Goal: Information Seeking & Learning: Learn about a topic

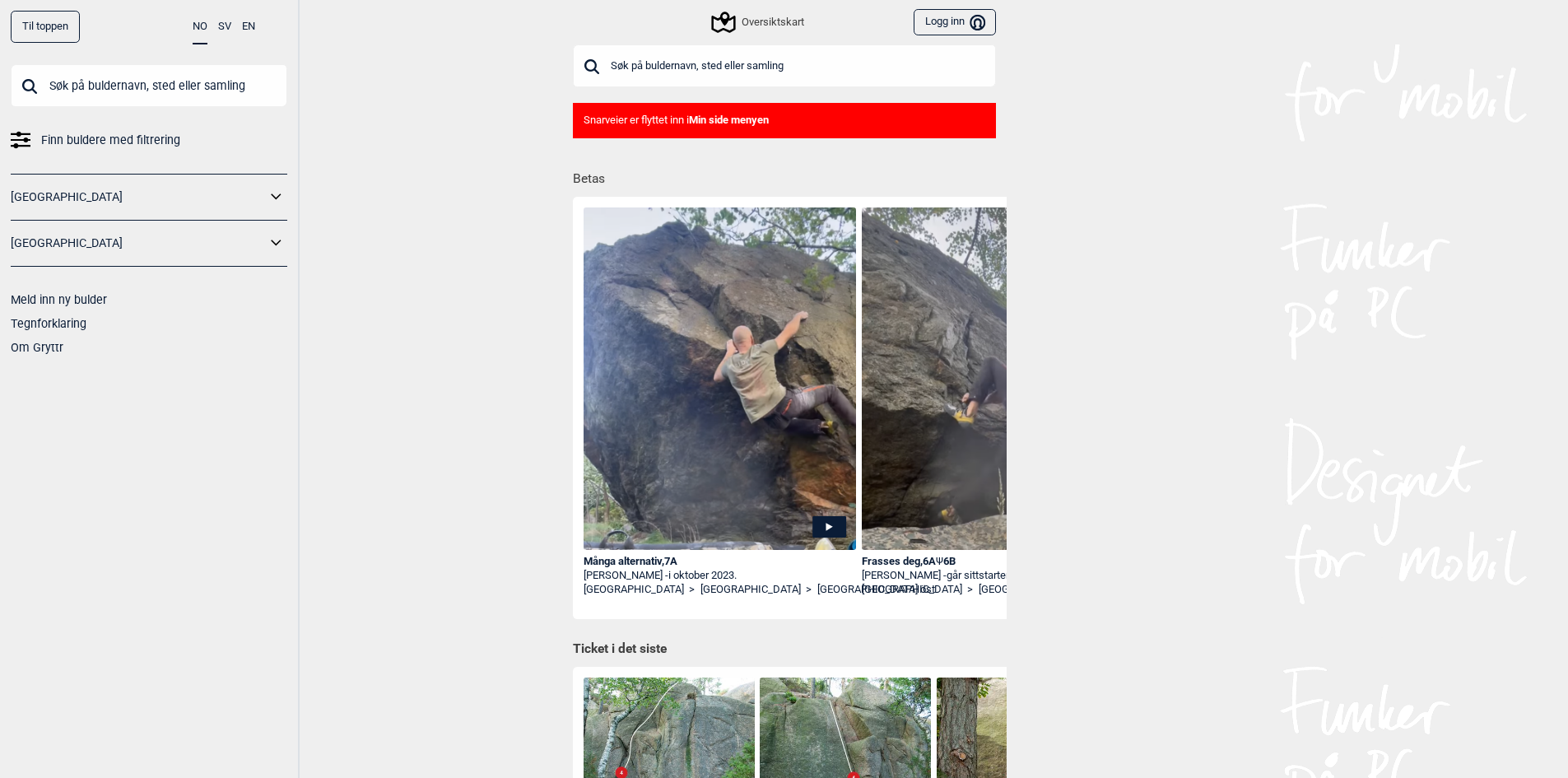
click at [126, 195] on link "[GEOGRAPHIC_DATA]" at bounding box center [138, 197] width 255 height 24
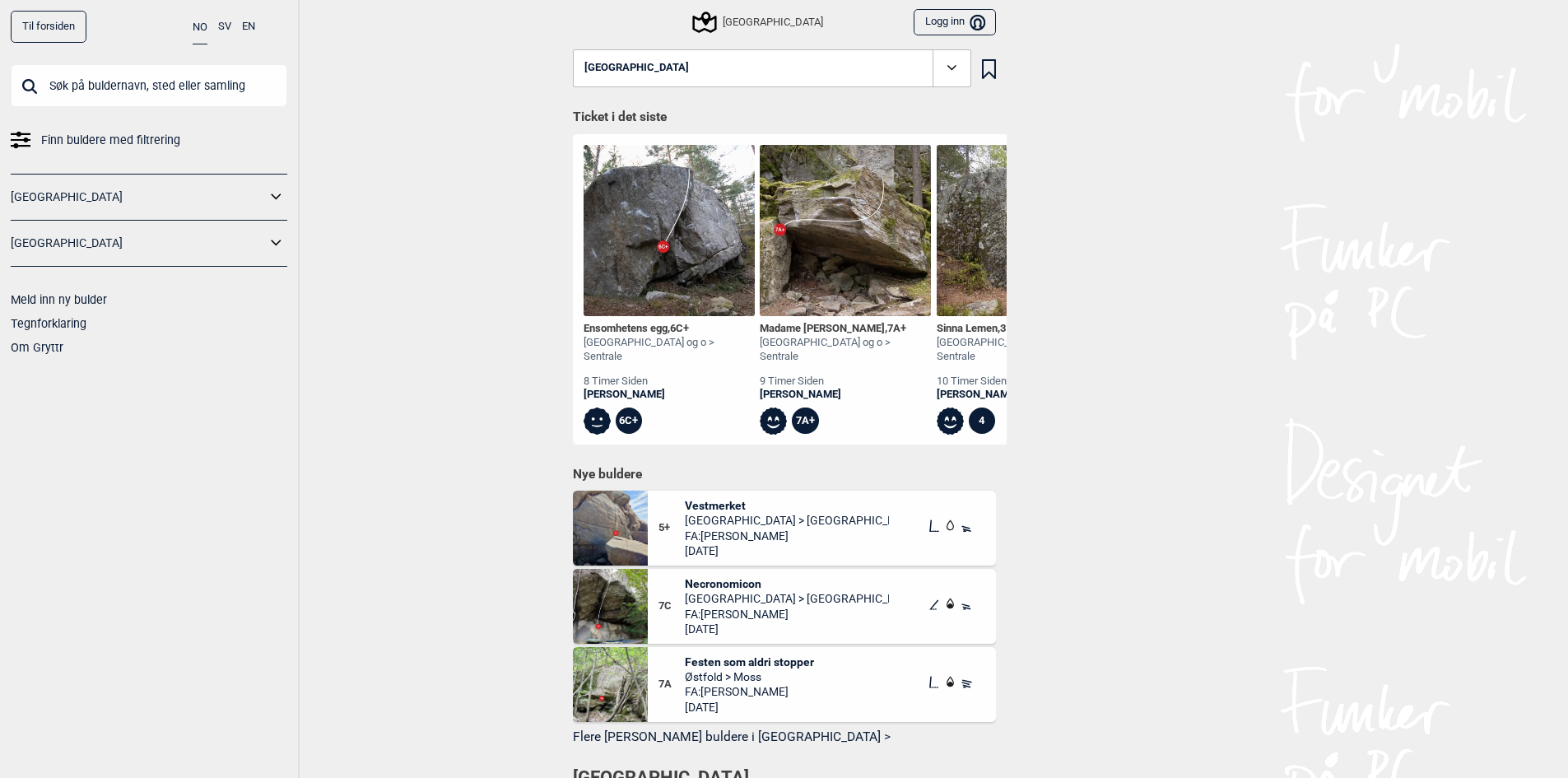
click at [165, 202] on link "[GEOGRAPHIC_DATA]" at bounding box center [138, 197] width 255 height 24
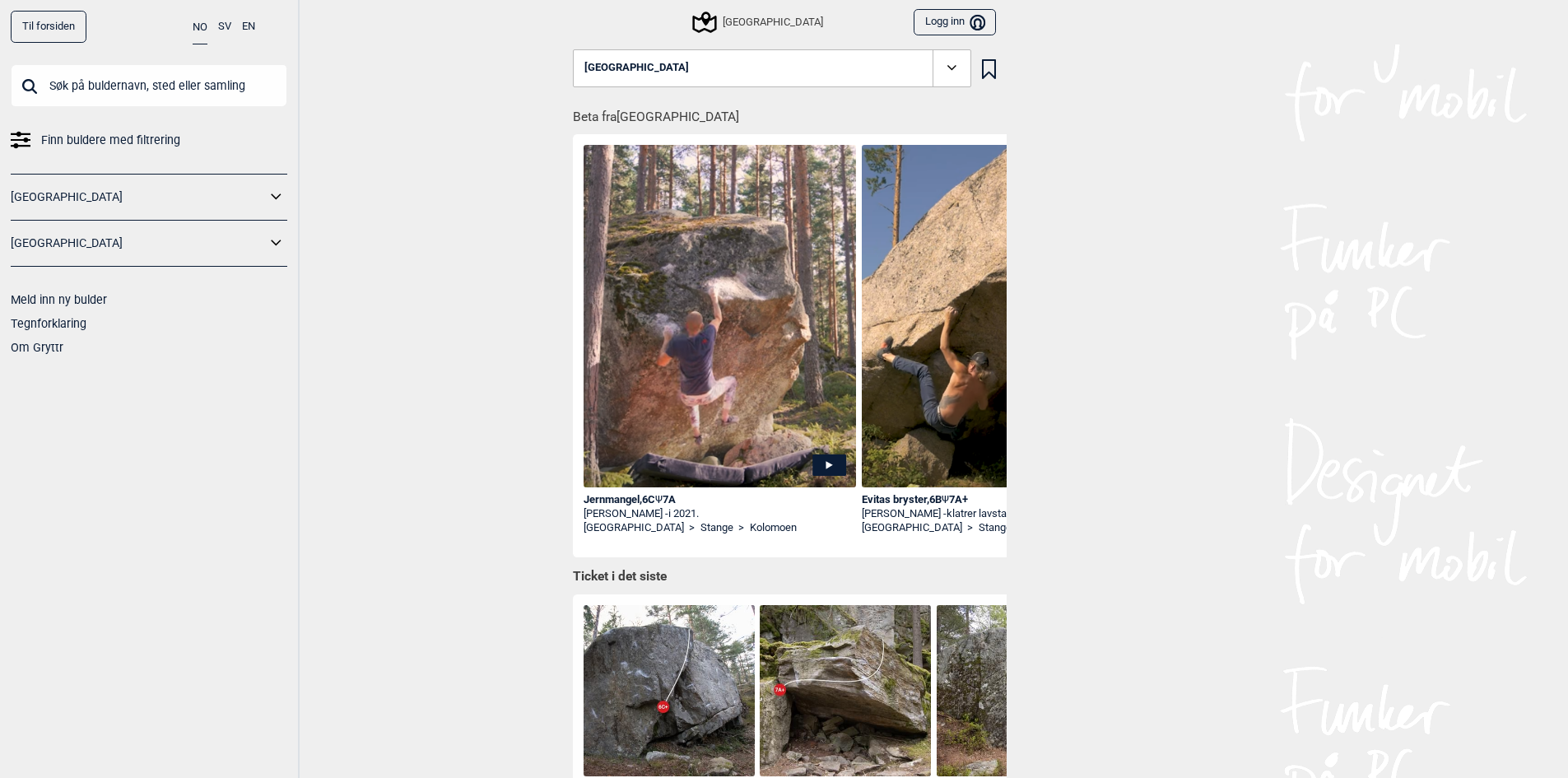
click at [81, 141] on span "Finn buldere med filtrering" at bounding box center [111, 140] width 139 height 24
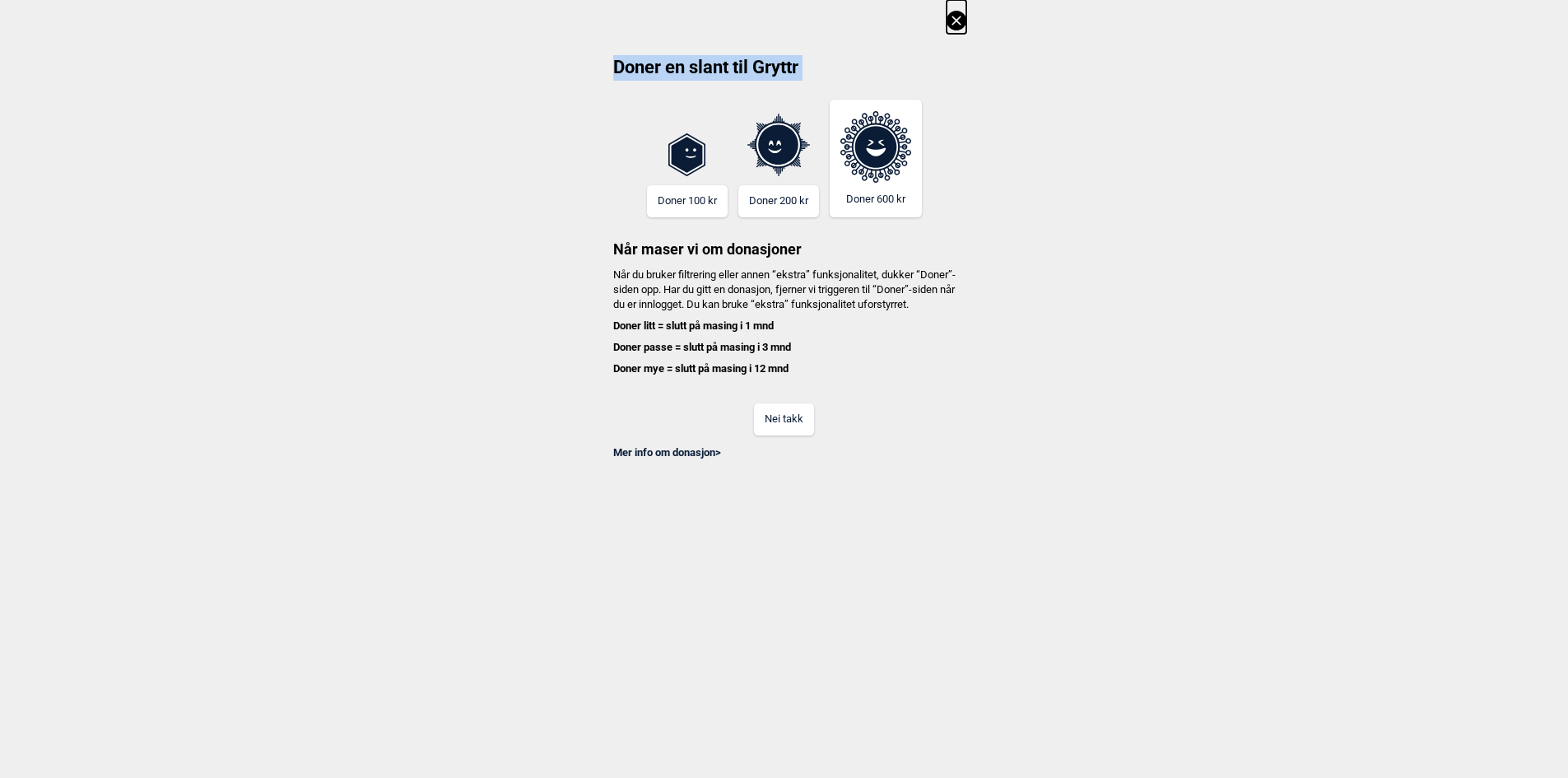
drag, startPoint x: 673, startPoint y: 138, endPoint x: 973, endPoint y: 14, distance: 324.6
click at [964, 20] on div "Doner en slant til Gryttr Doner 100 kr Doner 200 kr Doner 600 kr Når maser vi o…" at bounding box center [784, 230] width 1568 height 461
click at [963, 5] on button at bounding box center [956, 17] width 20 height 34
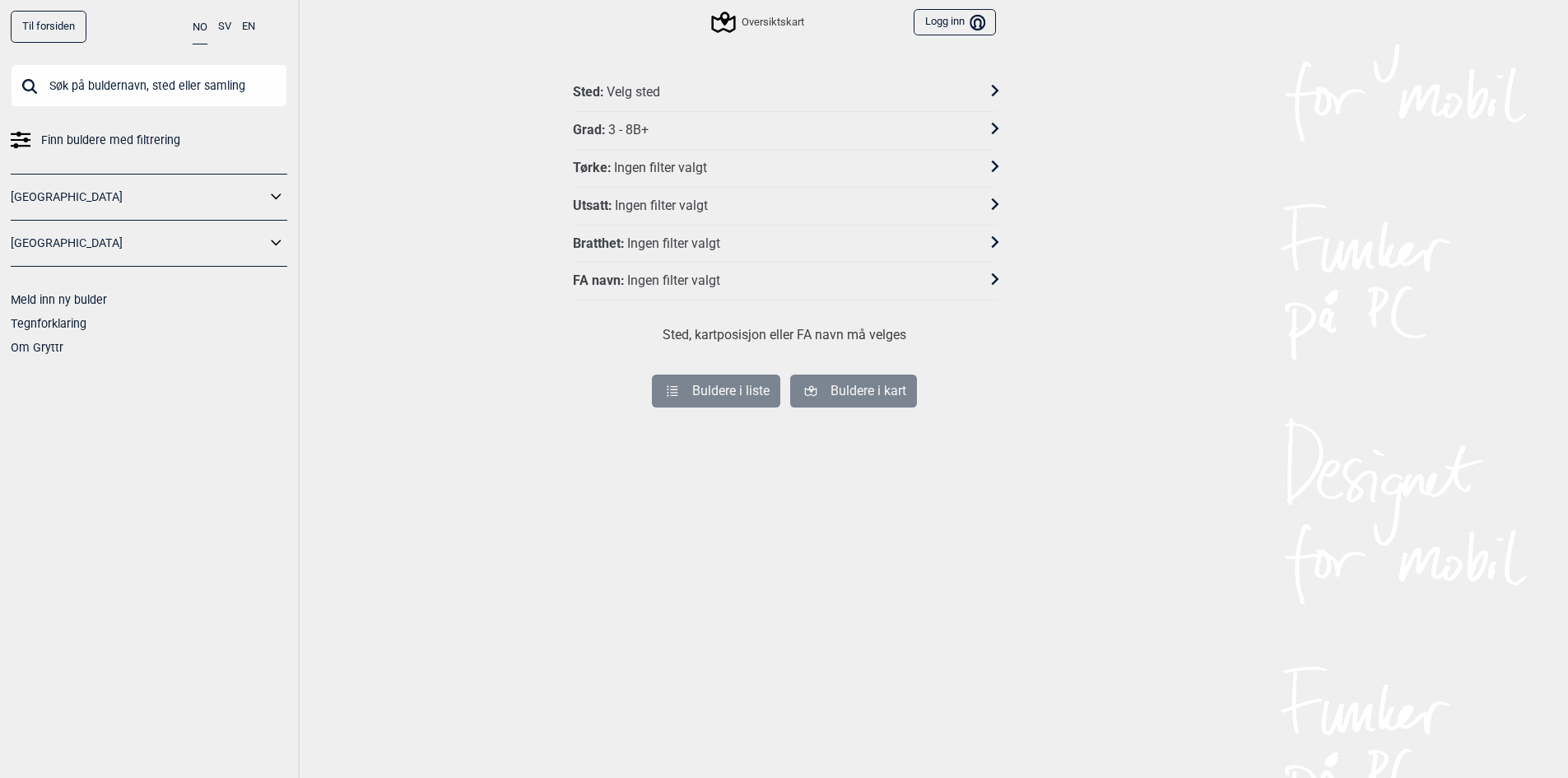
click at [122, 82] on input "text" at bounding box center [149, 86] width 276 height 42
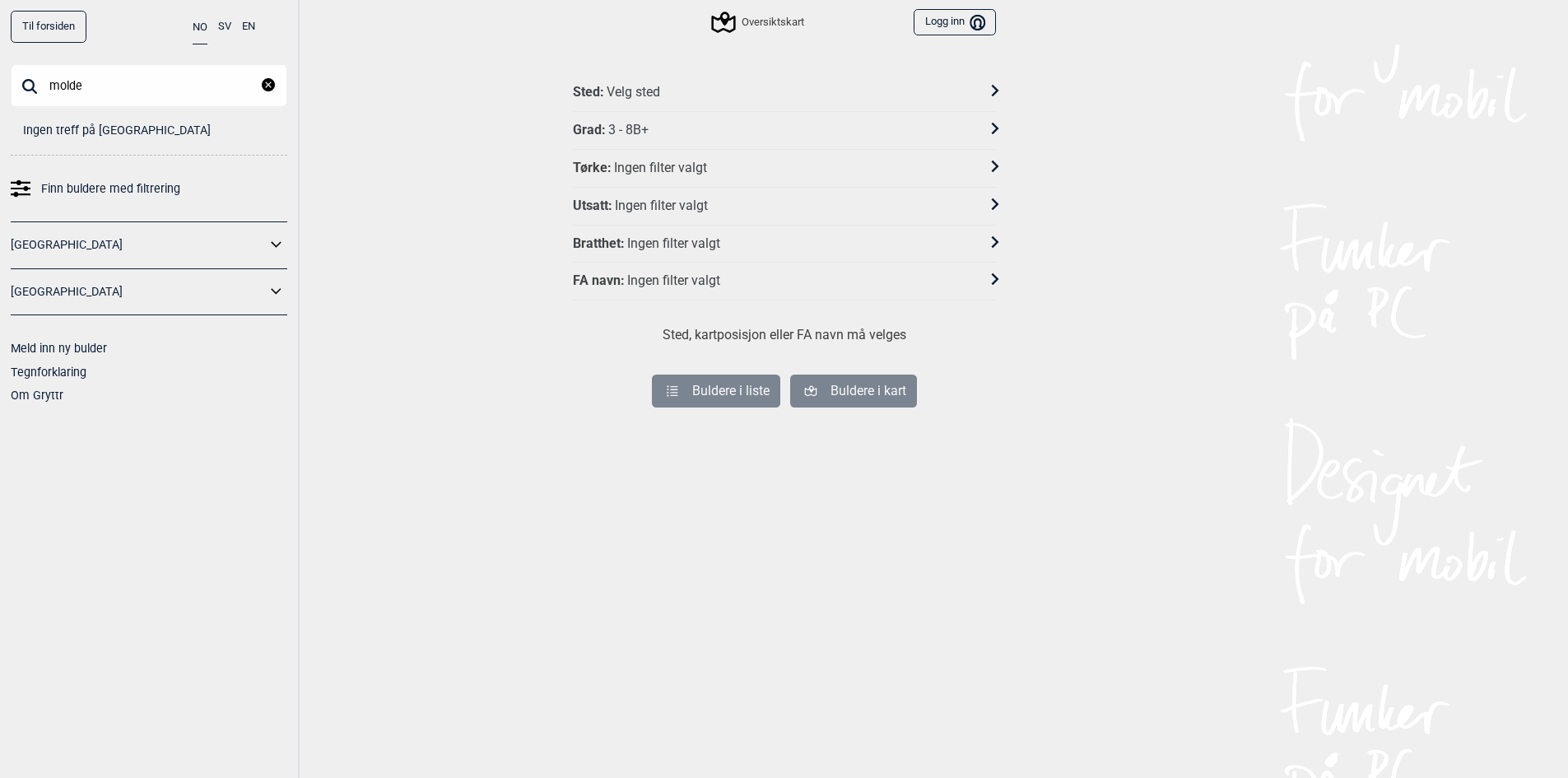
type input "molde"
click at [700, 107] on div "Sted : Velg sted" at bounding box center [784, 92] width 423 height 38
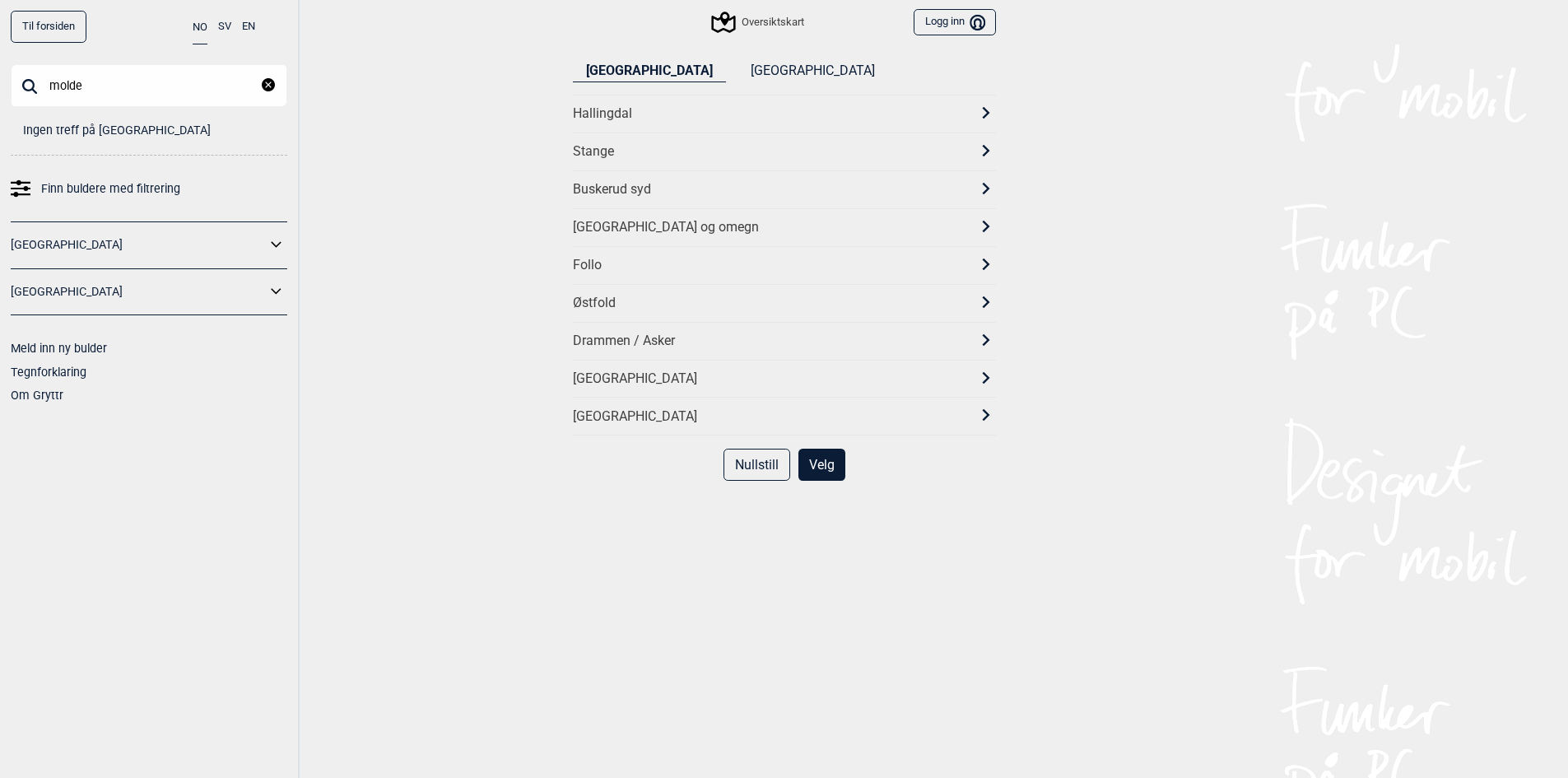
drag, startPoint x: 817, startPoint y: 471, endPoint x: 817, endPoint y: 462, distance: 9.0
click at [817, 467] on button "Velg" at bounding box center [822, 465] width 47 height 32
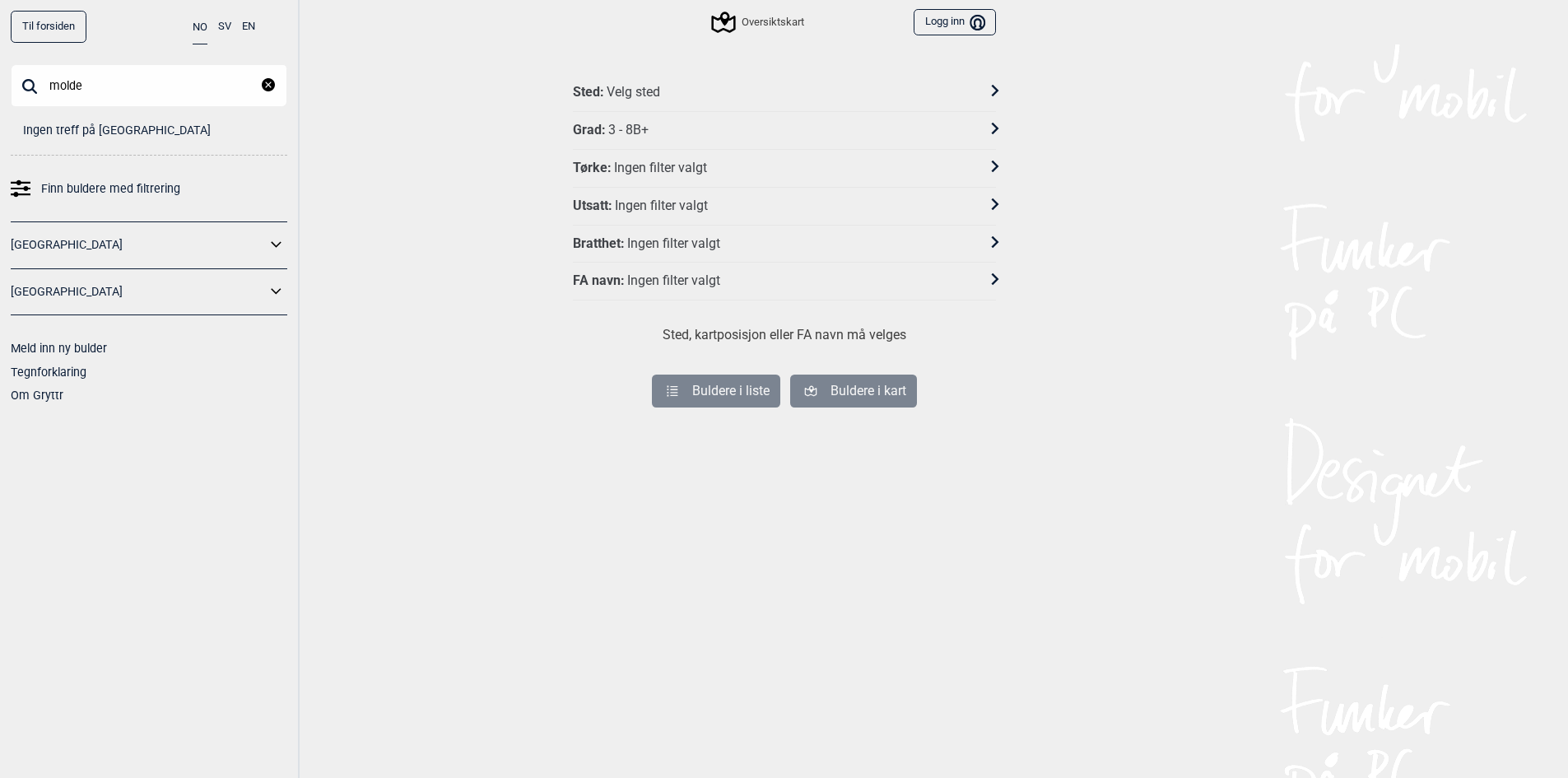
click at [855, 408] on div "Buldere i liste Buldere i kart" at bounding box center [784, 391] width 423 height 53
click at [707, 179] on div "Tørke : Ingen filter valgt" at bounding box center [784, 169] width 423 height 38
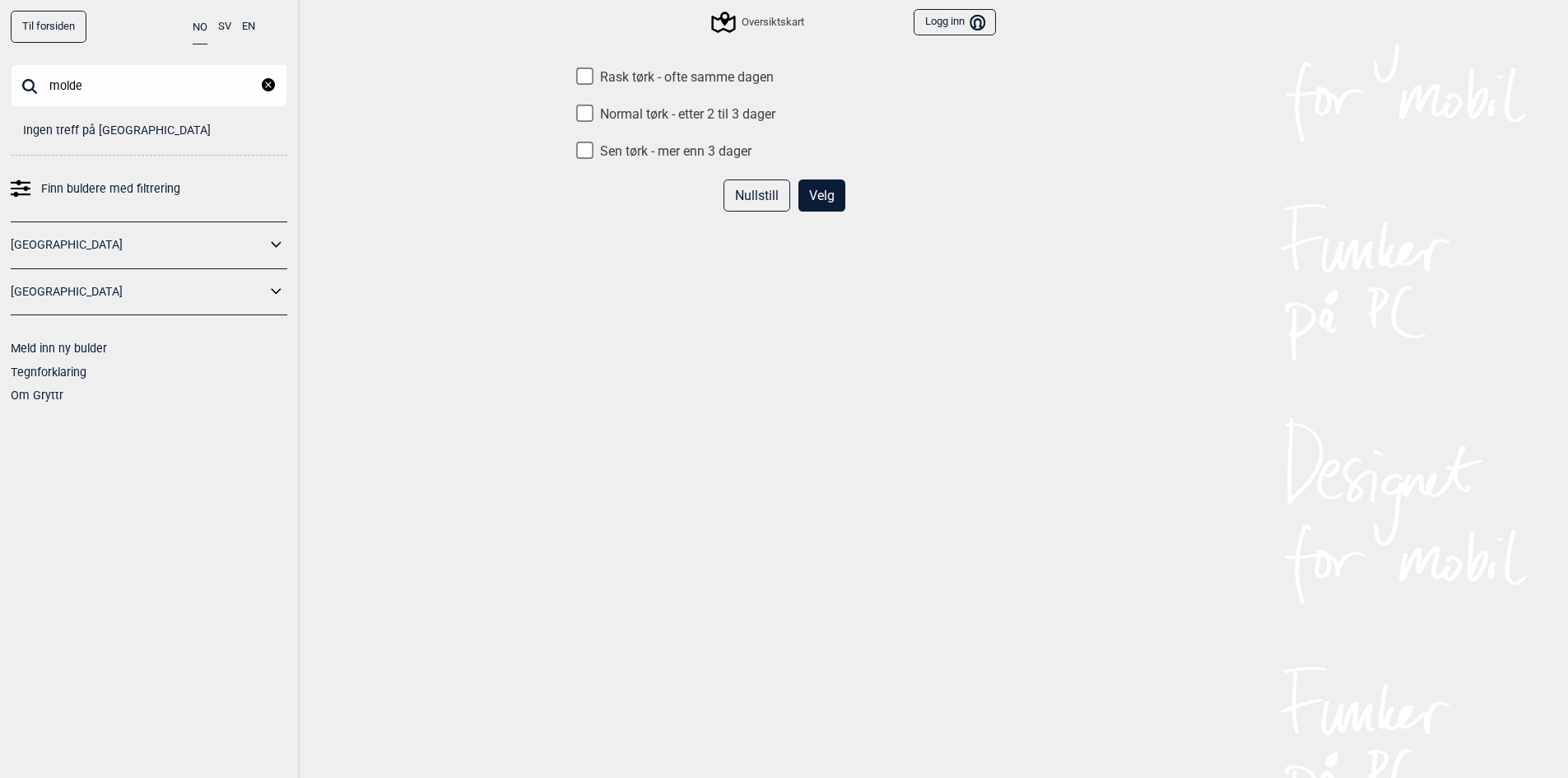
click at [826, 204] on button "Velg" at bounding box center [822, 196] width 47 height 32
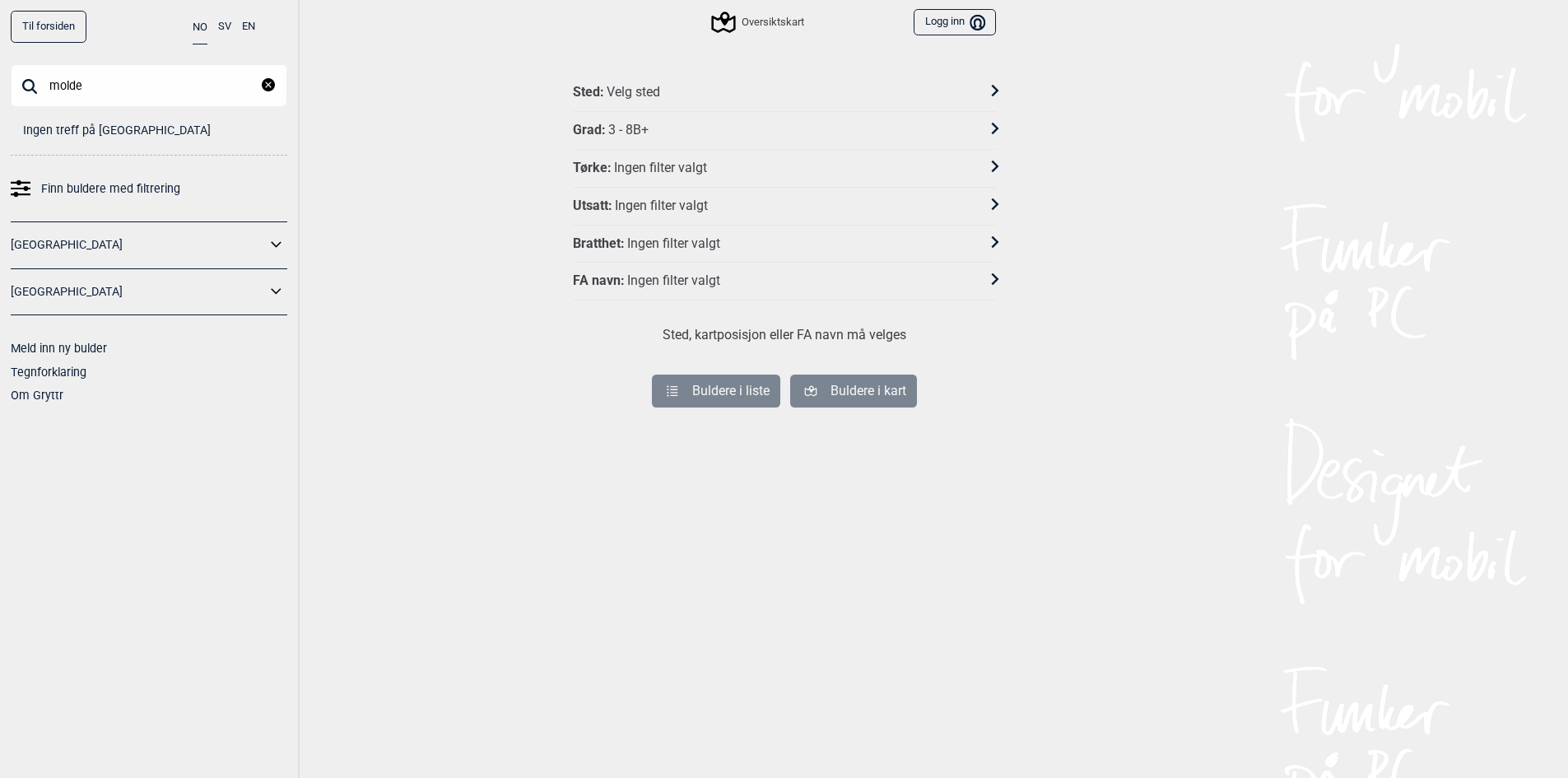
click at [706, 94] on div "Sted : Velg sted" at bounding box center [774, 92] width 402 height 17
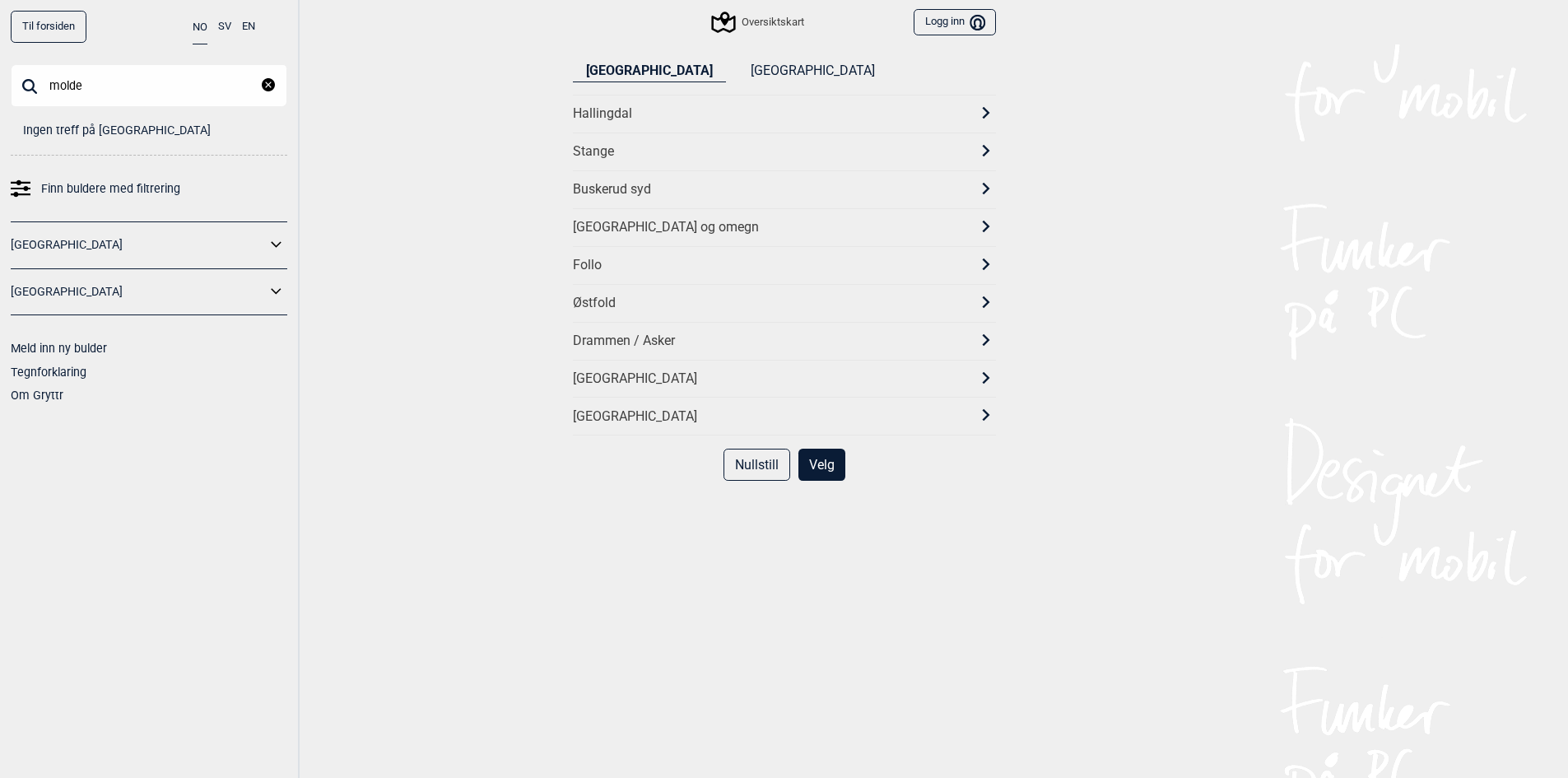
click at [650, 231] on div "[GEOGRAPHIC_DATA] og omegn" at bounding box center [770, 227] width 393 height 17
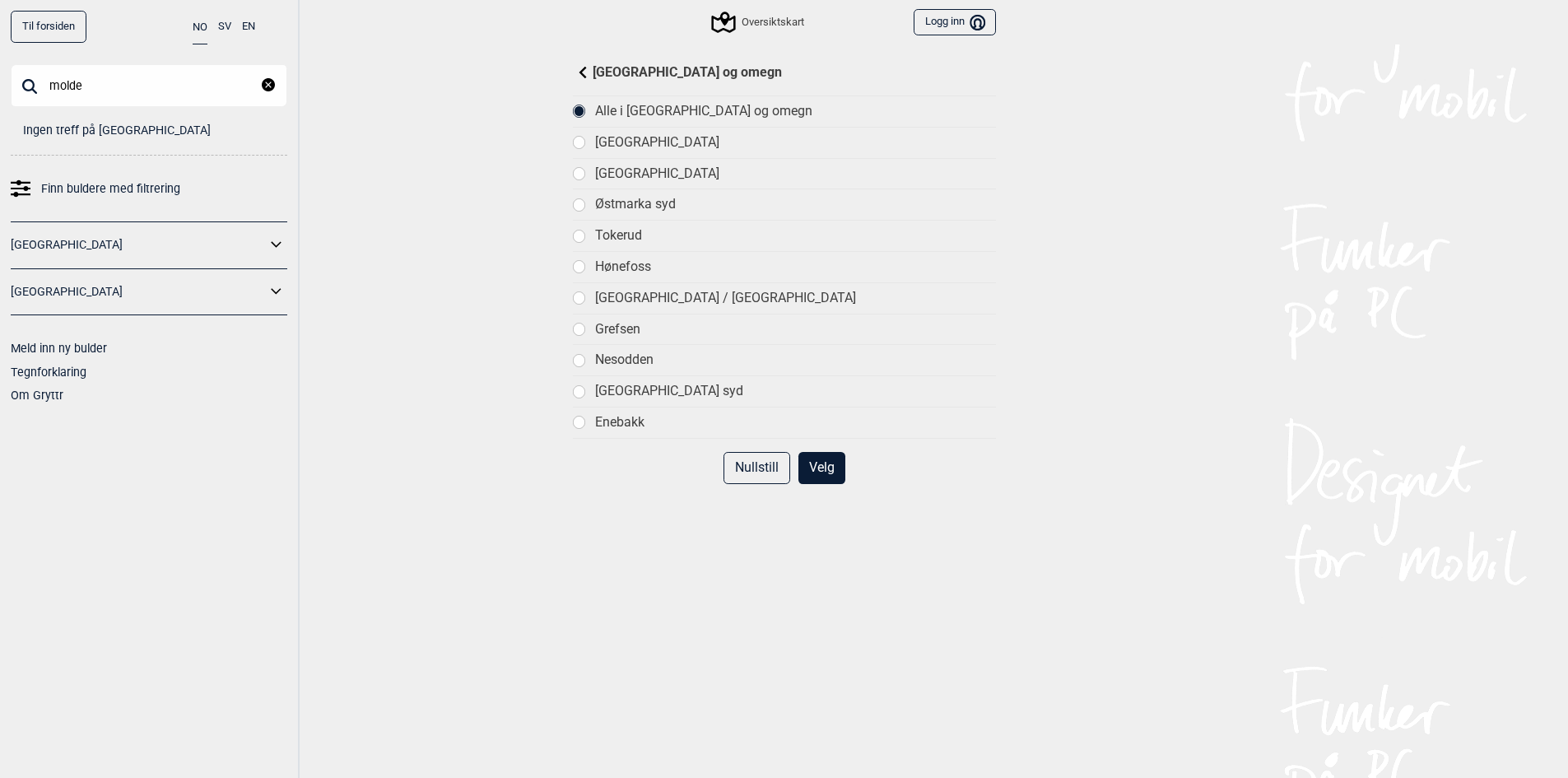
click at [828, 473] on button "Velg" at bounding box center [822, 468] width 47 height 32
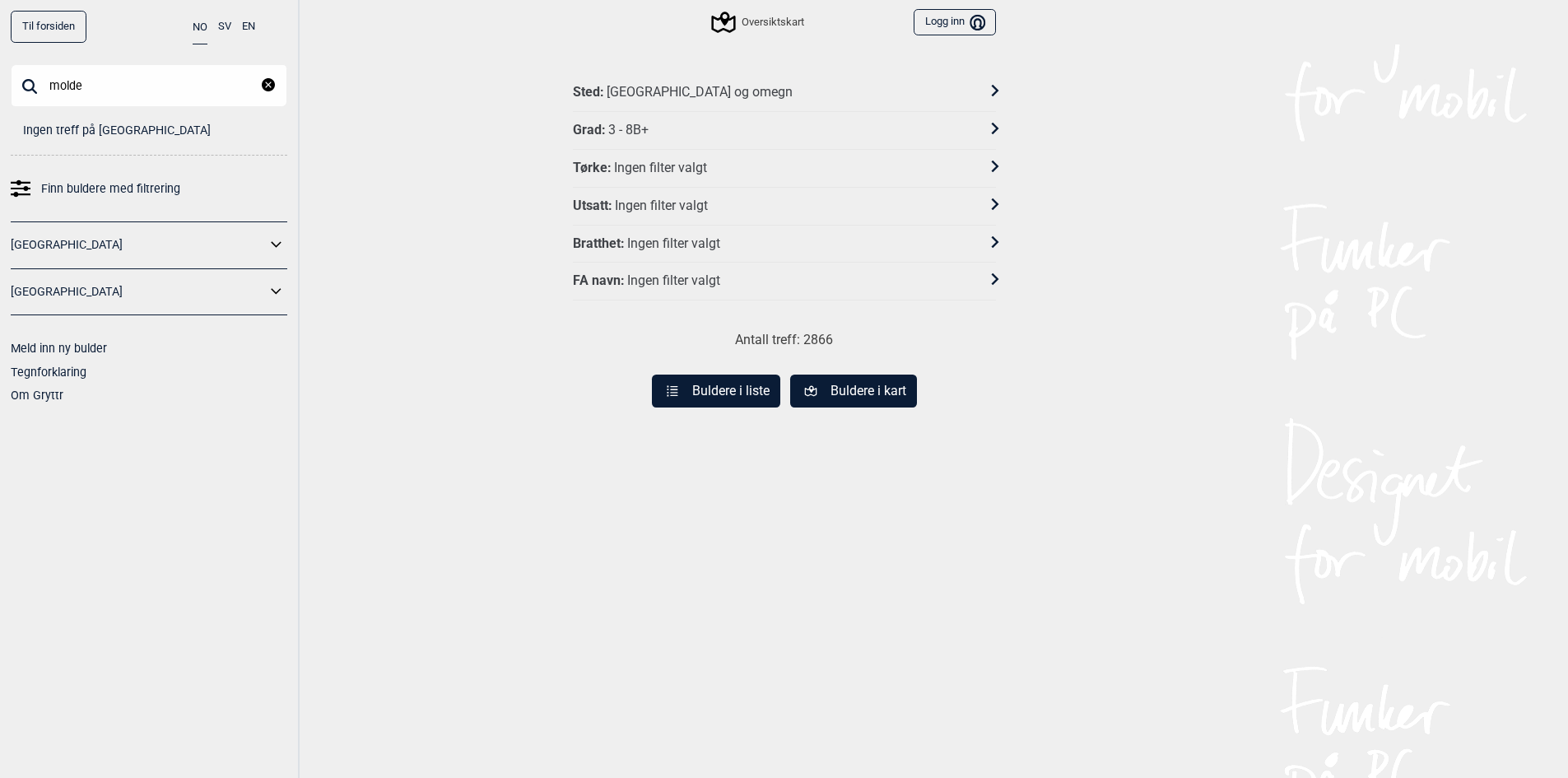
click at [821, 394] on button "Buldere i kart" at bounding box center [853, 391] width 126 height 33
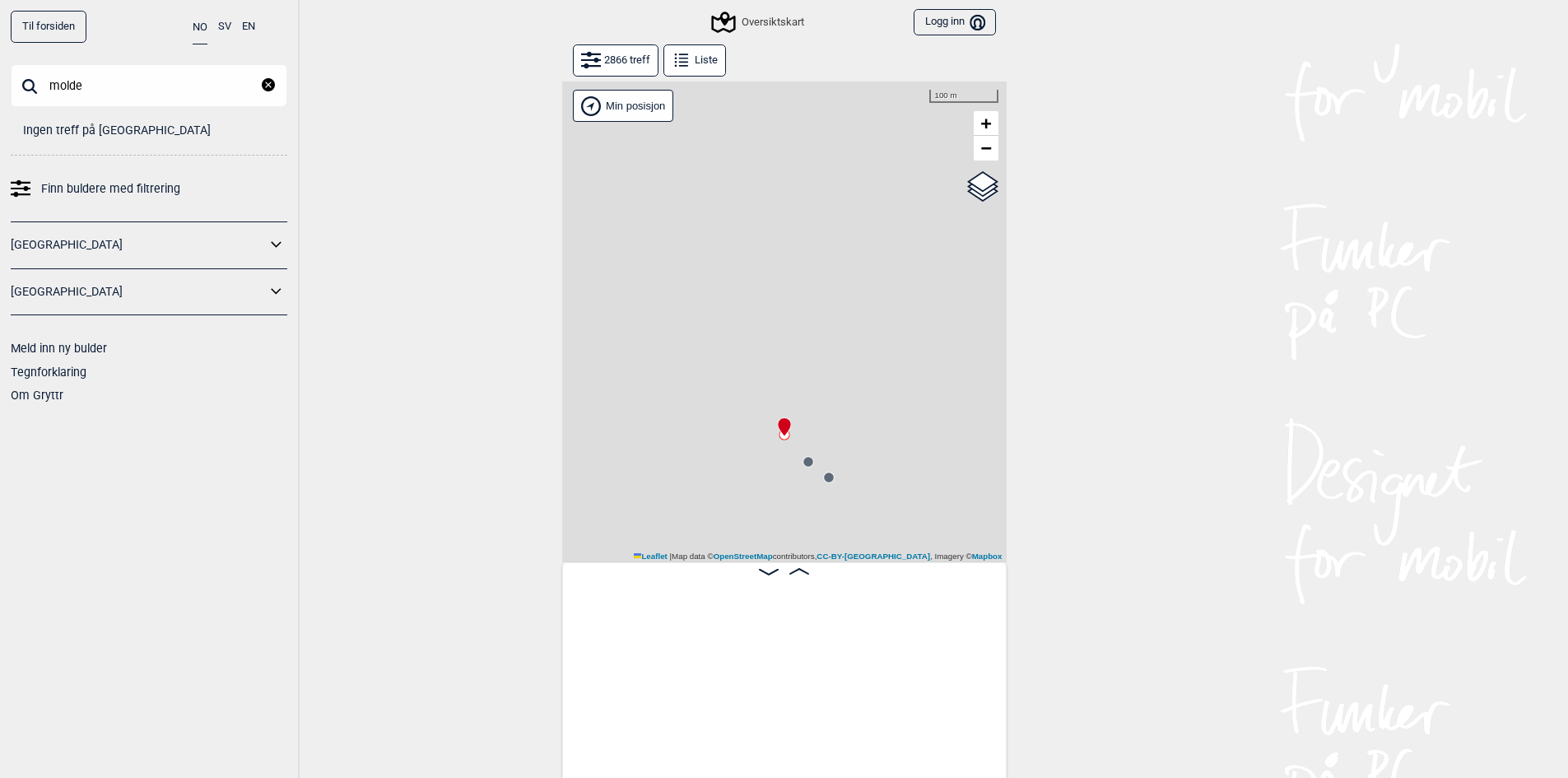
scroll to position [0, 129]
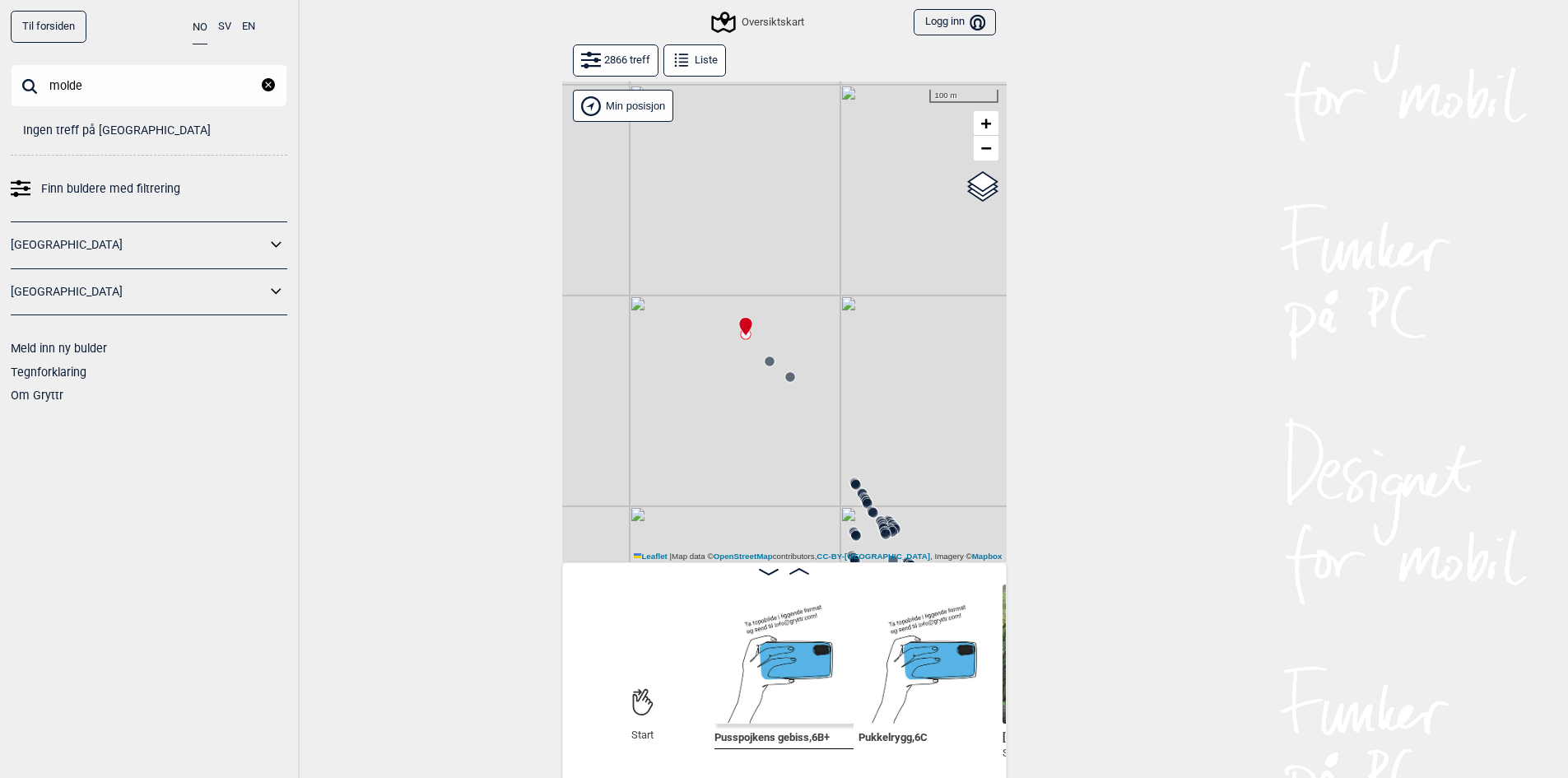
drag, startPoint x: 711, startPoint y: 415, endPoint x: 700, endPoint y: 342, distance: 73.8
click at [702, 355] on div "Gol [GEOGRAPHIC_DATA] Kolomoen [GEOGRAPHIC_DATA] [GEOGRAPHIC_DATA][PERSON_NAME]…" at bounding box center [784, 322] width 444 height 481
